Goal: Use online tool/utility: Utilize a website feature to perform a specific function

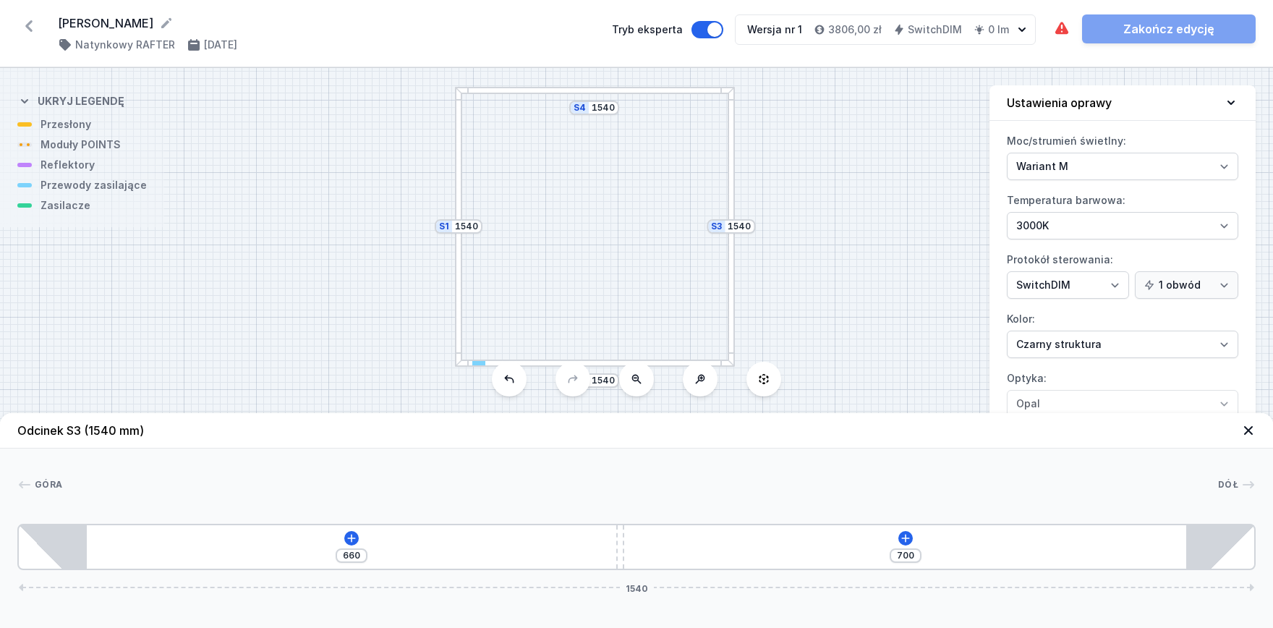
select select "M"
select select "3000"
select select "3"
select select "2"
click at [593, 94] on div "S4 1540 S3 1540 S2 1540 S1 1540" at bounding box center [636, 348] width 1273 height 560
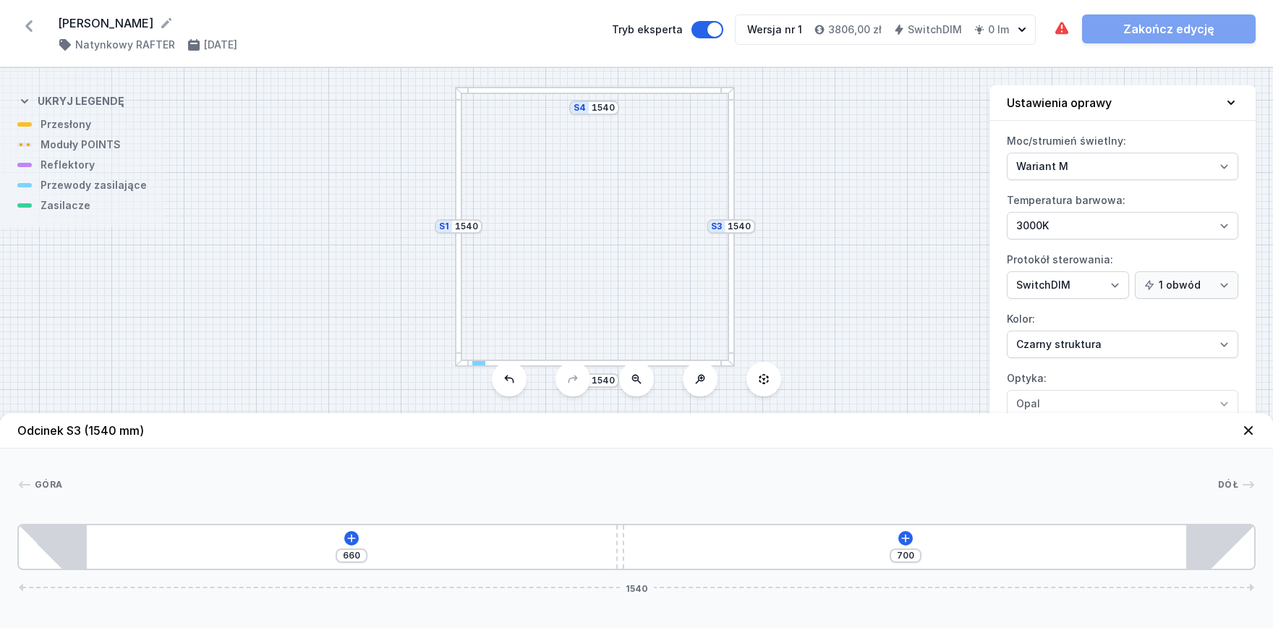
click at [595, 88] on div at bounding box center [594, 90] width 279 height 7
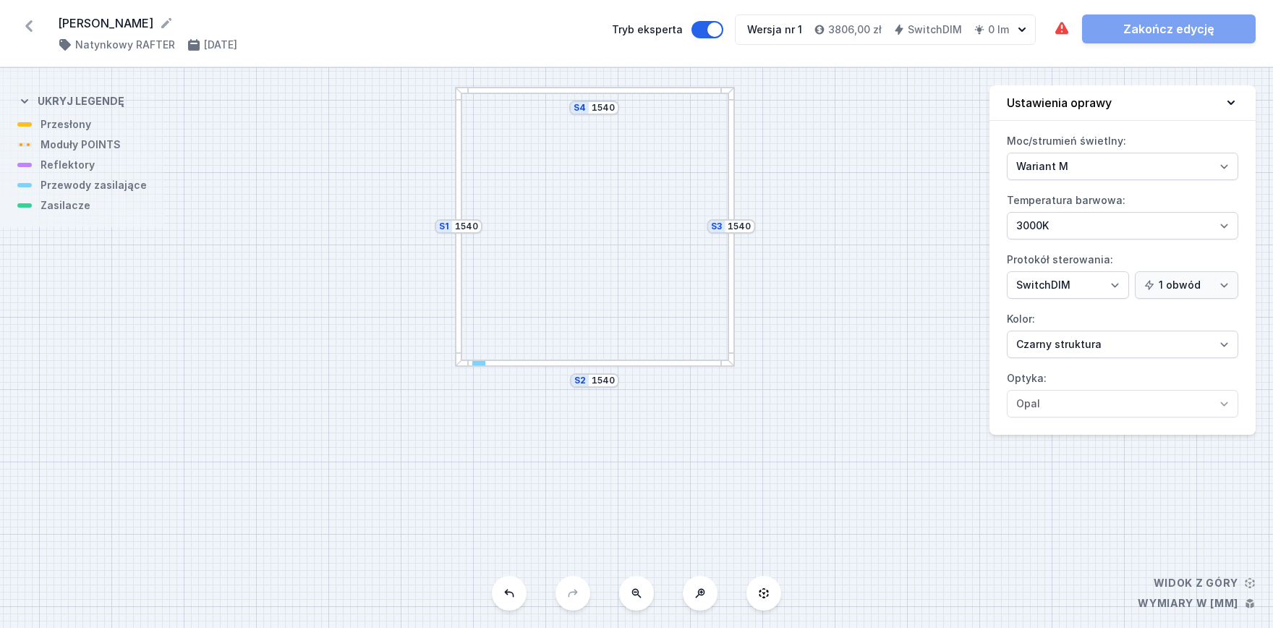
click at [545, 92] on div at bounding box center [594, 90] width 279 height 7
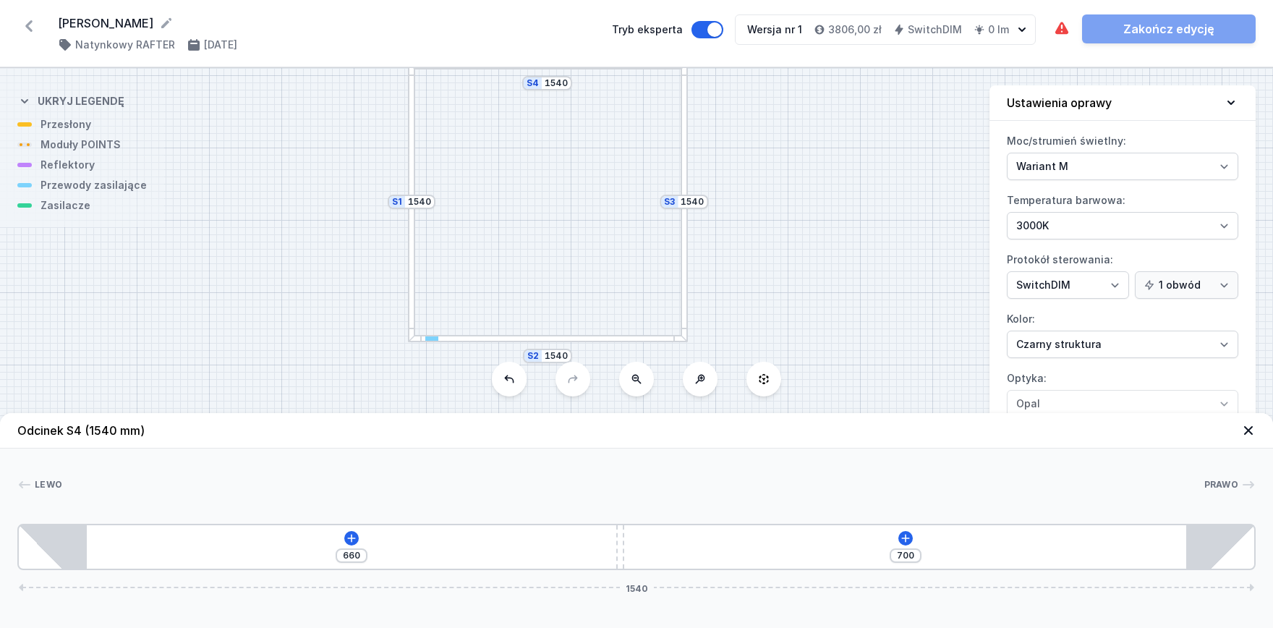
drag, startPoint x: 574, startPoint y: 156, endPoint x: 527, endPoint y: 131, distance: 53.1
click at [527, 131] on div "S4 1540 S3 1540 S2 1540 S1 1540" at bounding box center [636, 348] width 1273 height 560
click at [723, 213] on div "S4 1540 S3 1540 S2 1540 S1 1540" at bounding box center [636, 348] width 1273 height 560
click at [412, 245] on div at bounding box center [412, 221] width 7 height 279
